Goal: Transaction & Acquisition: Purchase product/service

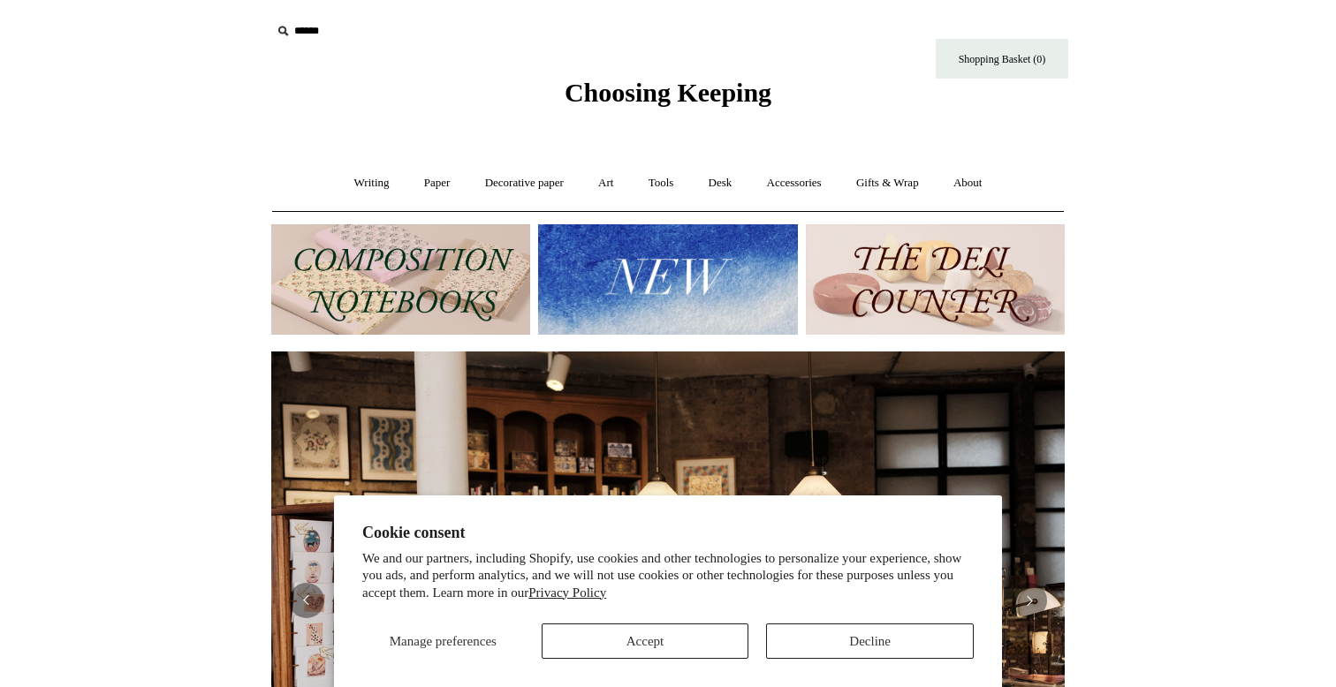
scroll to position [0, 793]
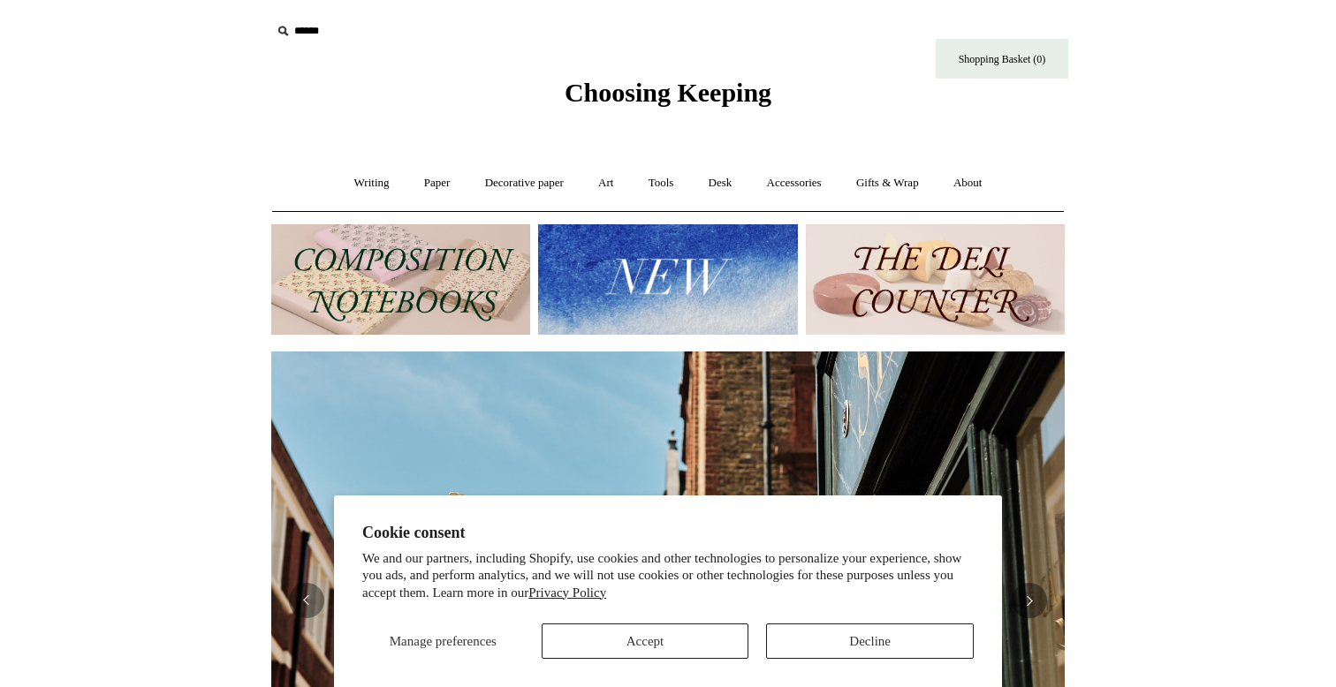
click at [847, 639] on button "Decline" at bounding box center [870, 641] width 208 height 35
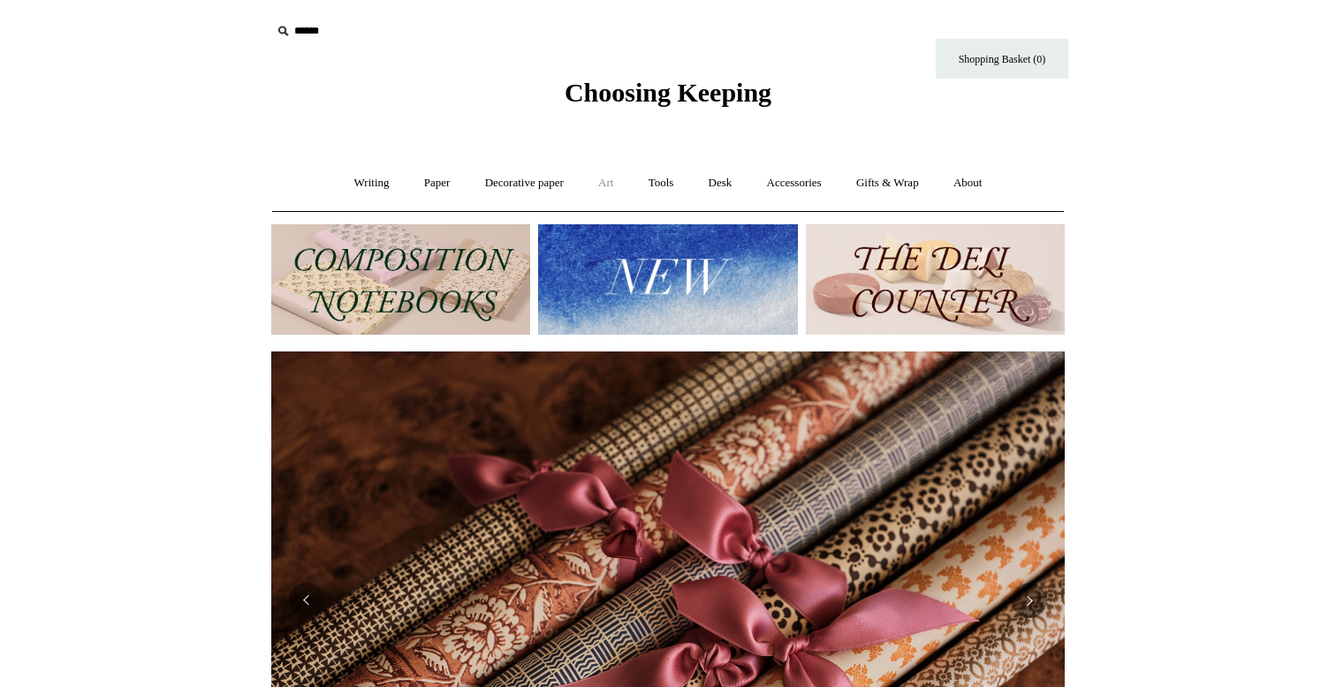
scroll to position [0, 1587]
click at [604, 183] on link "Art +" at bounding box center [605, 183] width 47 height 47
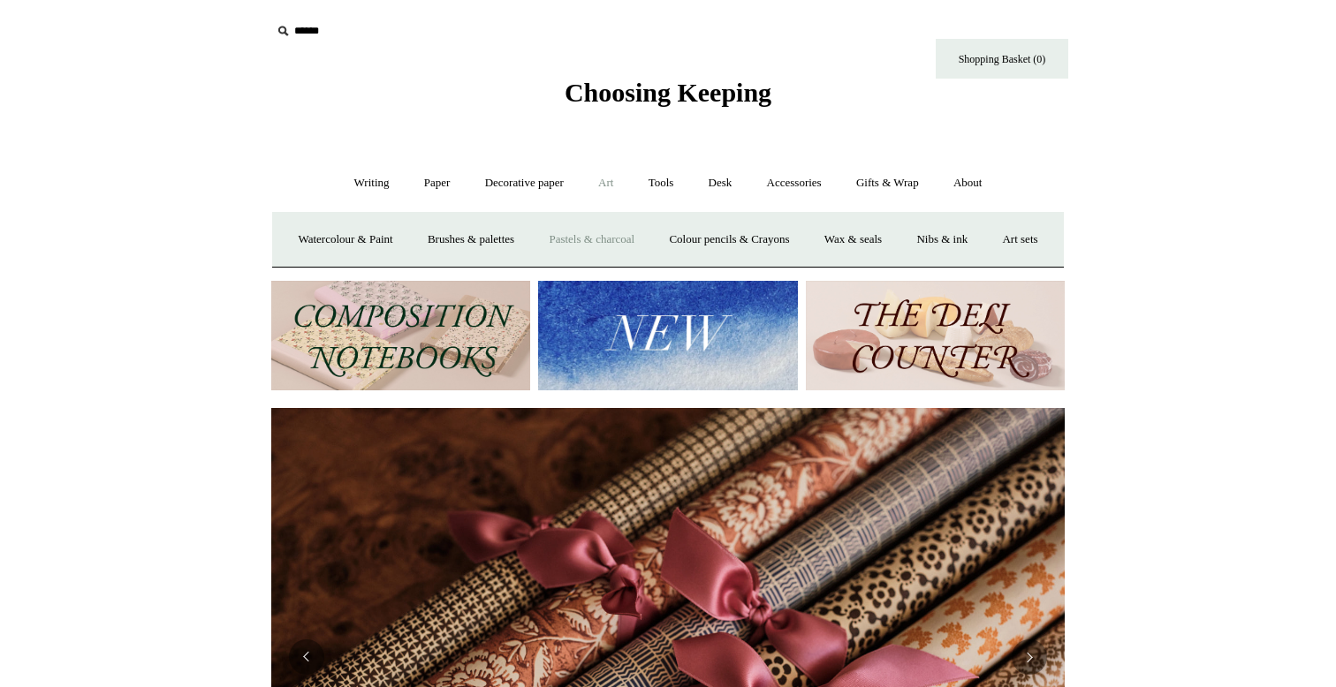
click at [631, 236] on link "Pastels & charcoal" at bounding box center [591, 239] width 117 height 47
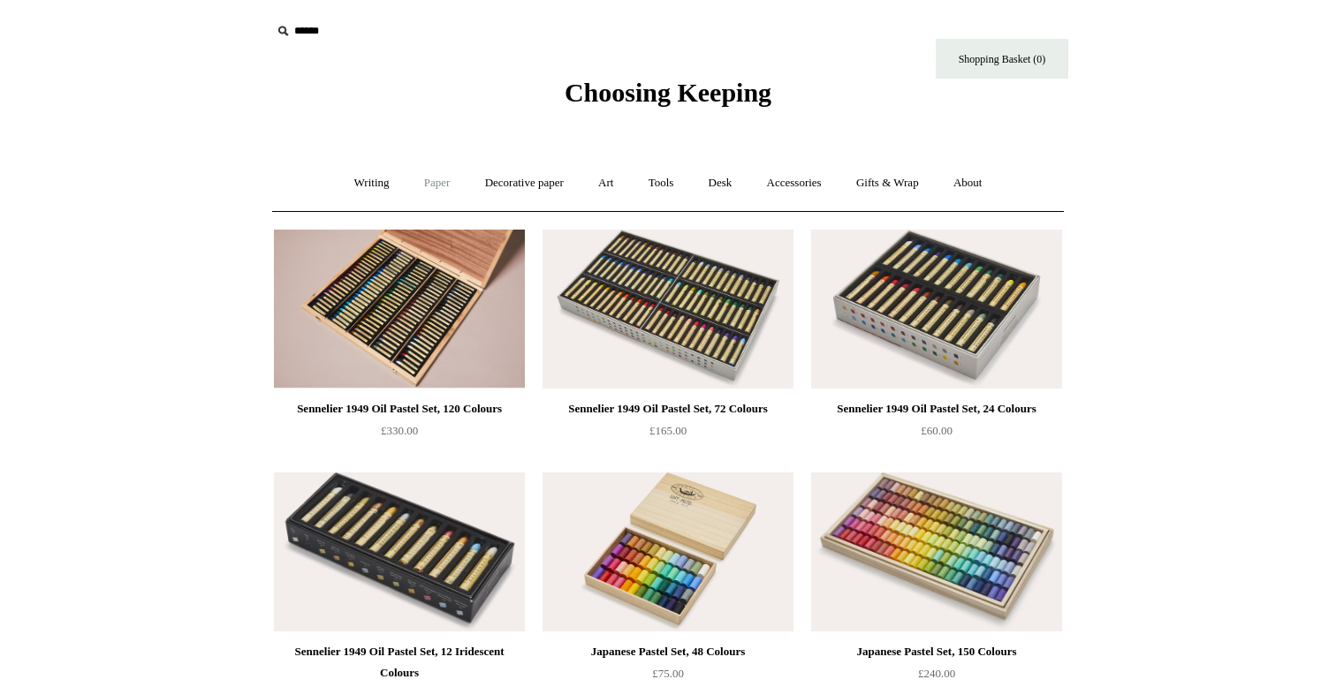
click at [423, 179] on link "Paper +" at bounding box center [437, 183] width 58 height 47
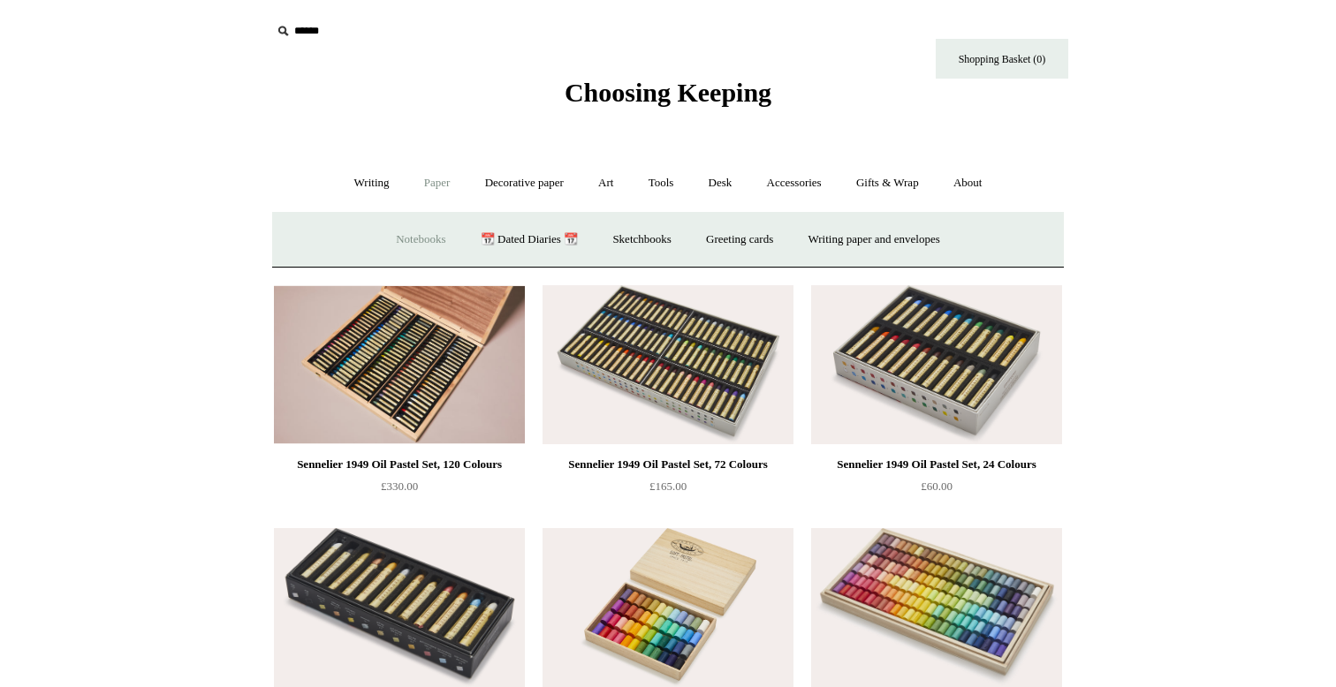
click at [396, 237] on link "Notebooks +" at bounding box center [420, 239] width 81 height 47
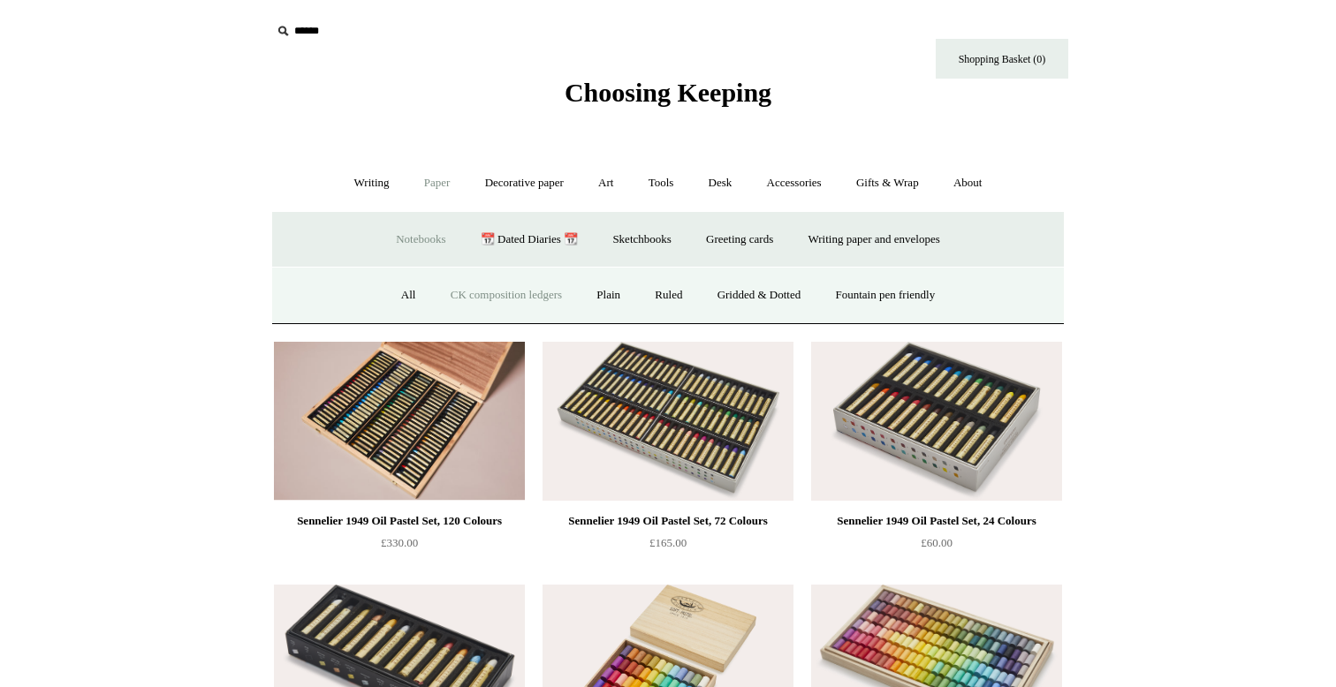
click at [538, 293] on link "CK composition ledgers" at bounding box center [506, 295] width 143 height 47
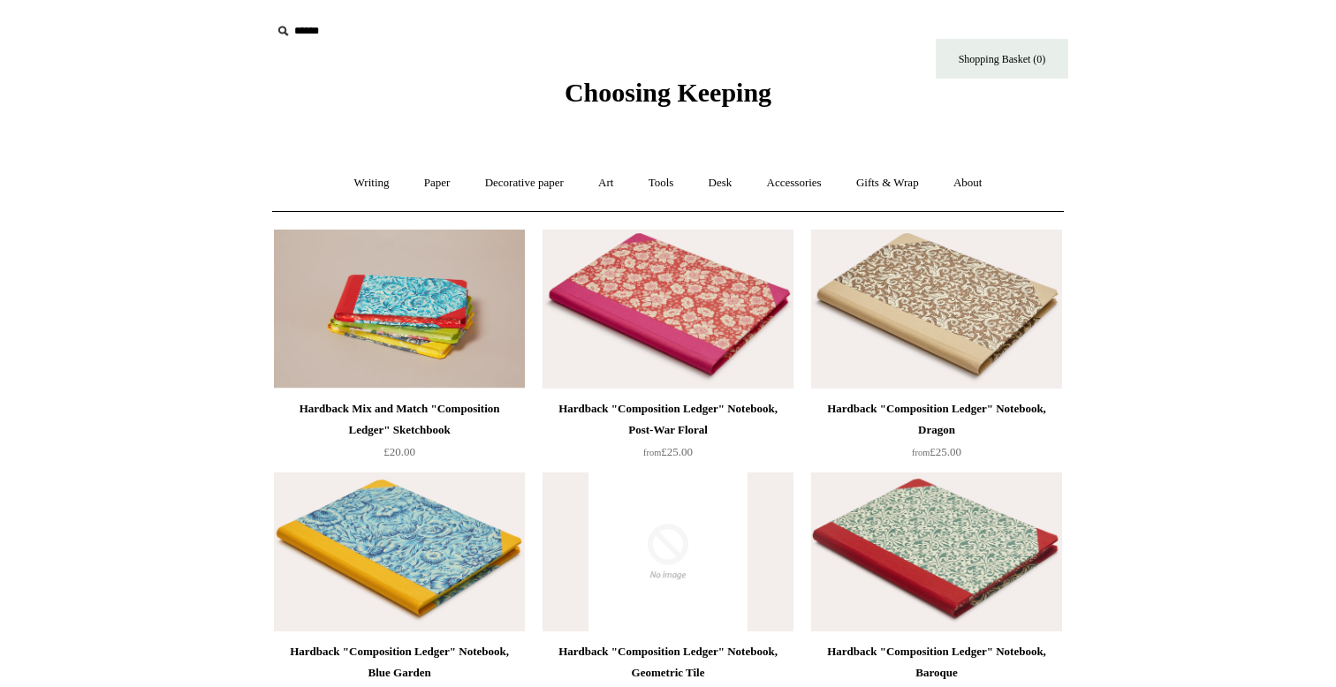
click at [952, 552] on img at bounding box center [936, 552] width 251 height 159
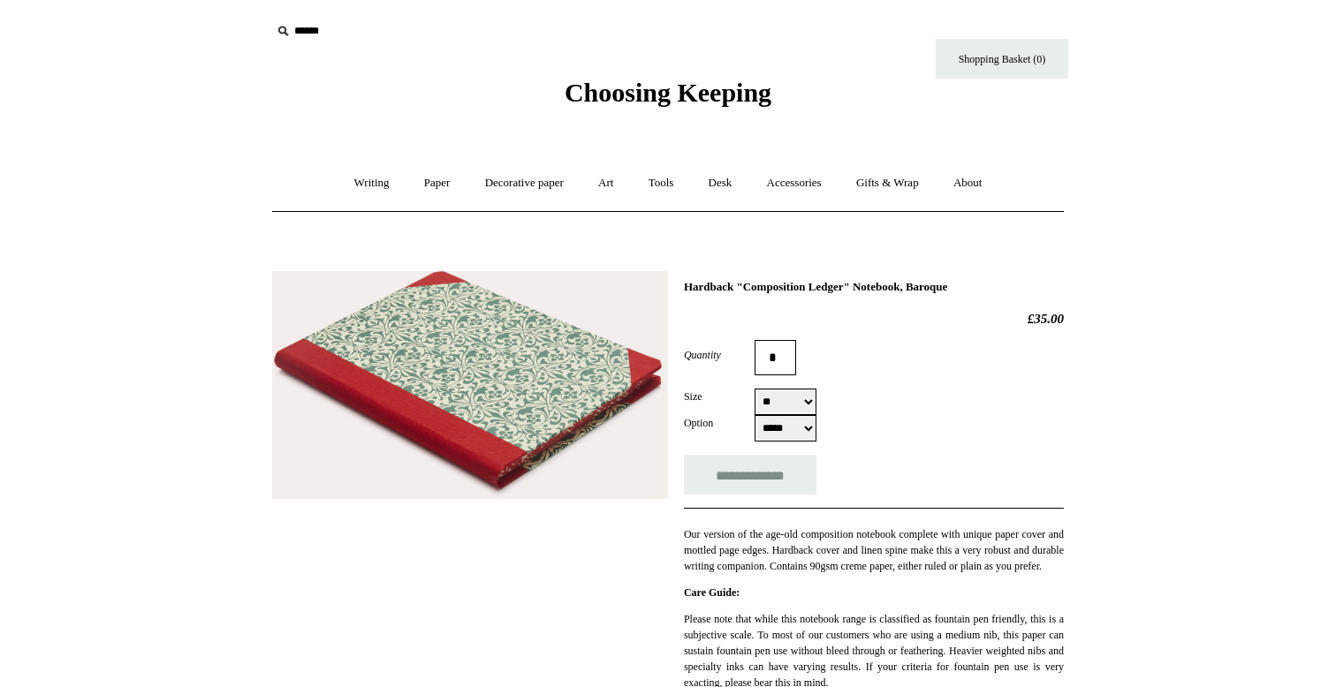
scroll to position [-20, 0]
select select "*****"
